Goal: Complete application form: Complete application form

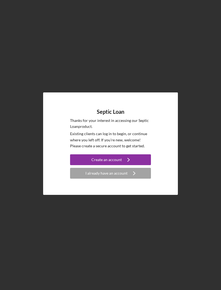
click at [139, 165] on button "Create an account Icon/Navigate" at bounding box center [110, 159] width 81 height 11
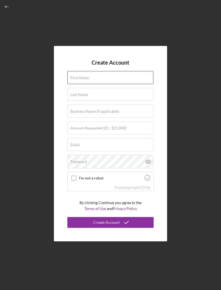
click at [138, 82] on input "First Name" at bounding box center [111, 77] width 86 height 13
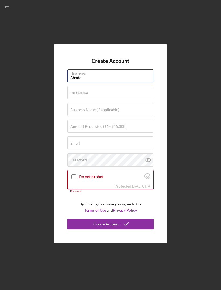
type input "Shade"
click at [132, 100] on div "Last Name Required" at bounding box center [111, 93] width 86 height 14
type input "[GEOGRAPHIC_DATA]"
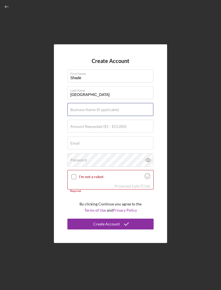
click at [131, 116] on div "Business Name (if applicable)" at bounding box center [111, 110] width 86 height 14
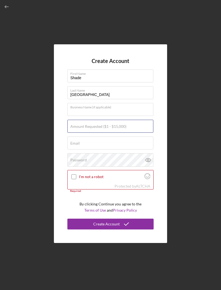
click at [133, 133] on div "Amount Requested ($1 - $15,000)" at bounding box center [111, 127] width 86 height 14
type input "$15,000"
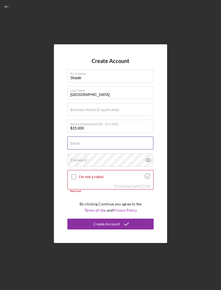
click at [117, 149] on input "Email" at bounding box center [111, 142] width 86 height 13
type input "P"
type input "[EMAIL_ADDRESS][DOMAIN_NAME]"
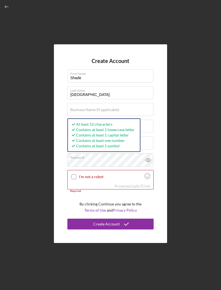
click at [76, 179] on input "I'm not a robot" at bounding box center [74, 176] width 5 height 5
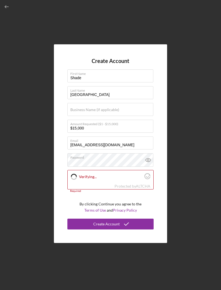
checkbox input "true"
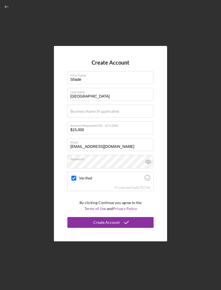
click at [141, 228] on button "Create Account" at bounding box center [111, 222] width 86 height 11
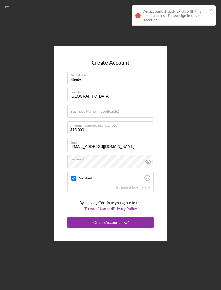
click at [175, 23] on div "An account already exists with this email address. Please sign in to your accou…" at bounding box center [172, 16] width 76 height 16
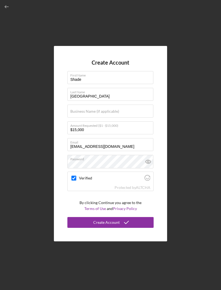
click at [8, 6] on icon "button" at bounding box center [7, 7] width 12 height 12
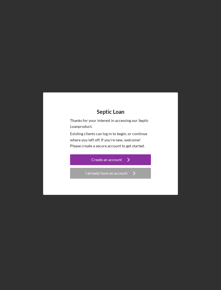
click at [130, 180] on icon "Icon/Navigate" at bounding box center [135, 173] width 14 height 14
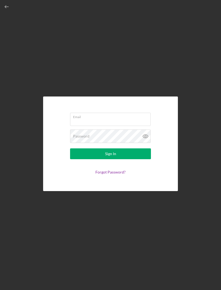
click at [126, 126] on div "Email" at bounding box center [110, 120] width 81 height 14
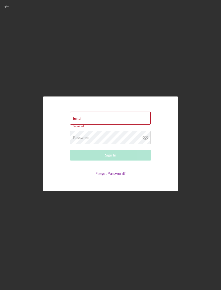
click at [120, 122] on input "Email" at bounding box center [110, 118] width 81 height 13
type input "[EMAIL_ADDRESS][DOMAIN_NAME]"
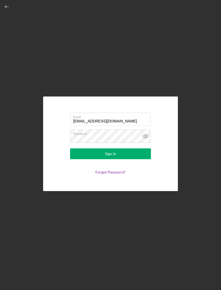
click at [127, 136] on label "Password" at bounding box center [112, 133] width 78 height 6
click at [131, 159] on button "Sign In" at bounding box center [110, 153] width 81 height 11
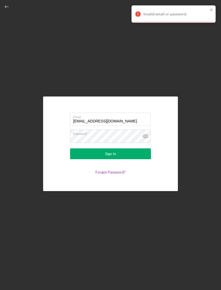
click at [116, 174] on link "Forgot Password?" at bounding box center [111, 172] width 30 height 5
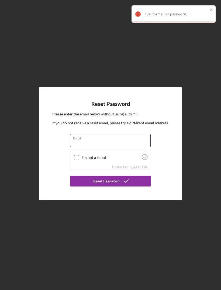
type input "[EMAIL_ADDRESS][DOMAIN_NAME]"
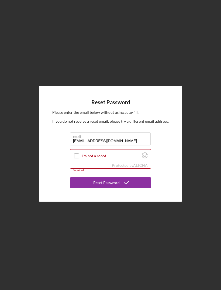
click at [82, 158] on label "I'm not a robot" at bounding box center [111, 156] width 59 height 4
click at [79, 158] on input "I'm not a robot" at bounding box center [76, 155] width 5 height 5
checkbox input "true"
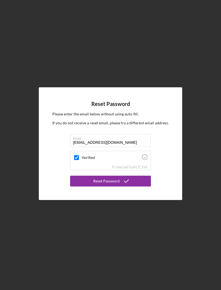
click at [125, 182] on polyline "submit" at bounding box center [126, 181] width 4 height 3
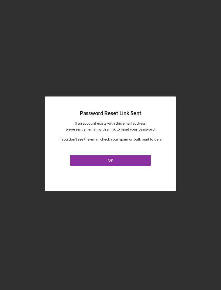
click at [130, 161] on link "OK" at bounding box center [110, 159] width 81 height 13
